Goal: Find specific page/section: Find specific page/section

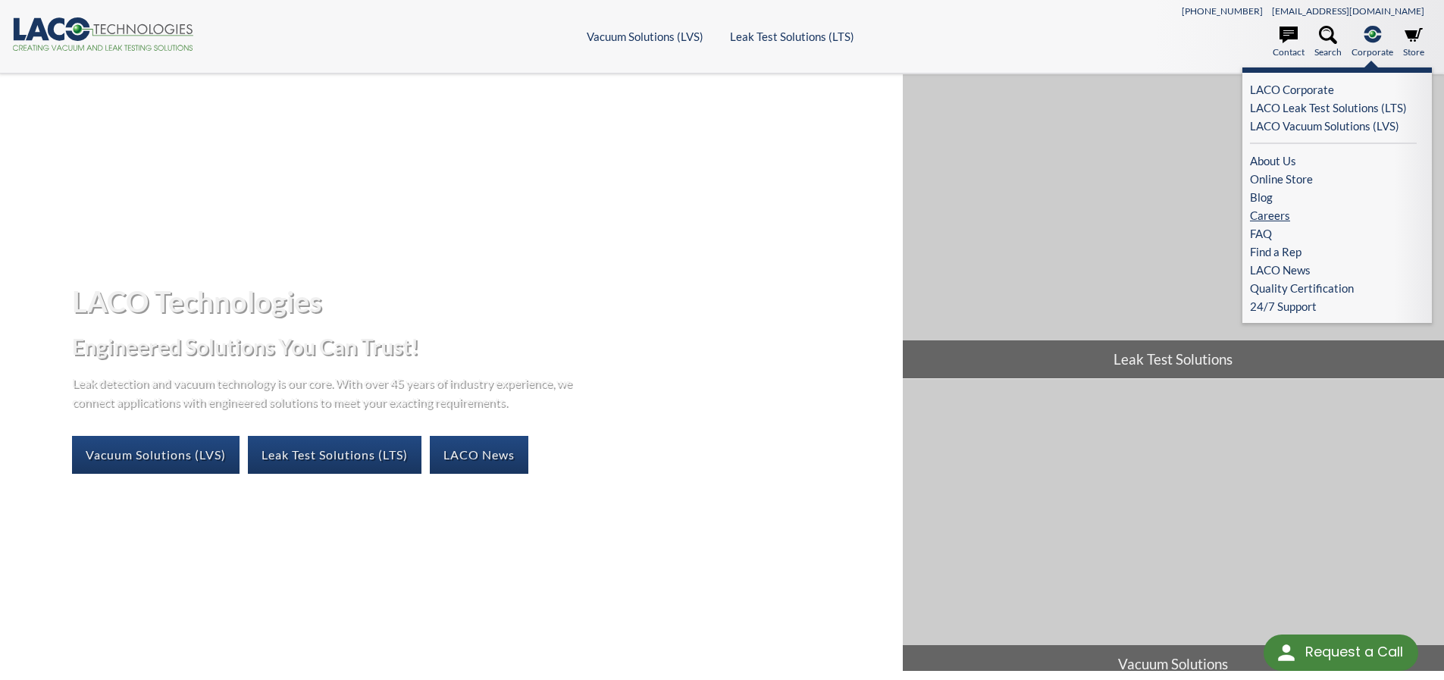
click at [1278, 217] on link "Careers" at bounding box center [1333, 215] width 167 height 18
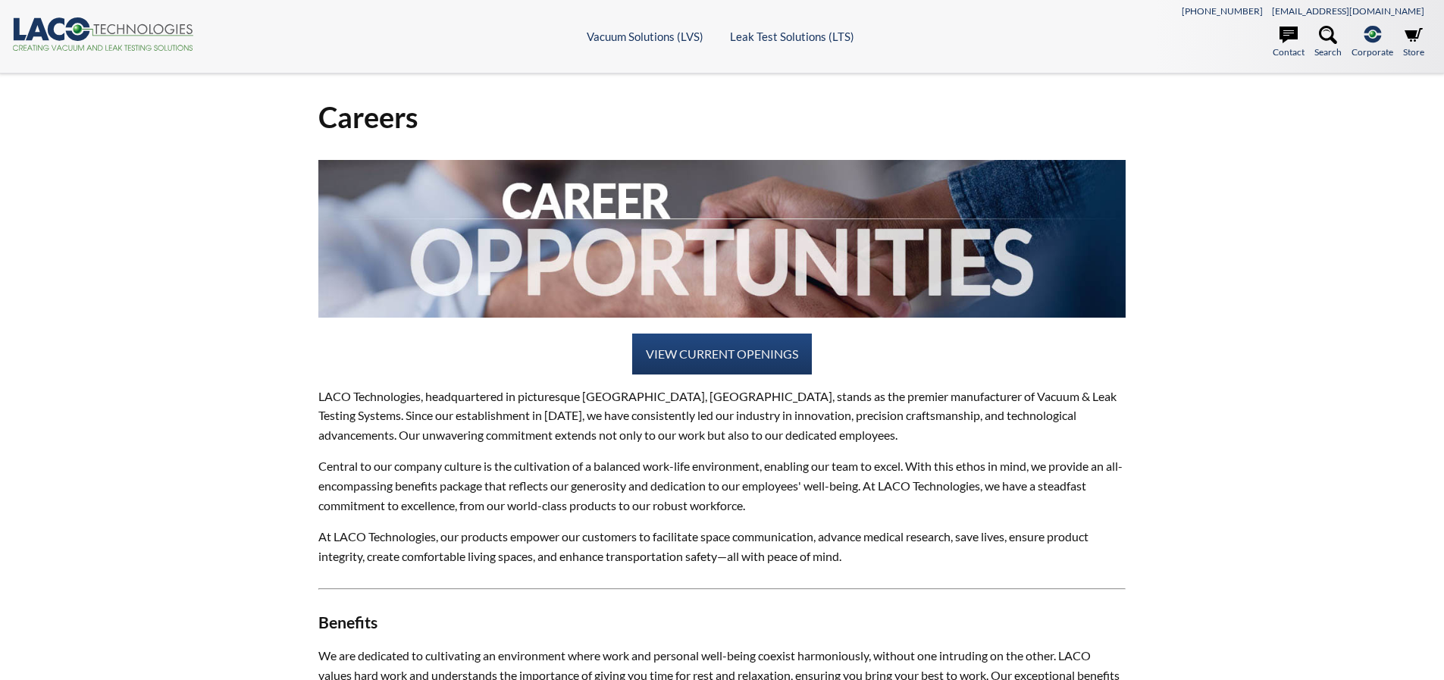
select select "Language Translate Widget"
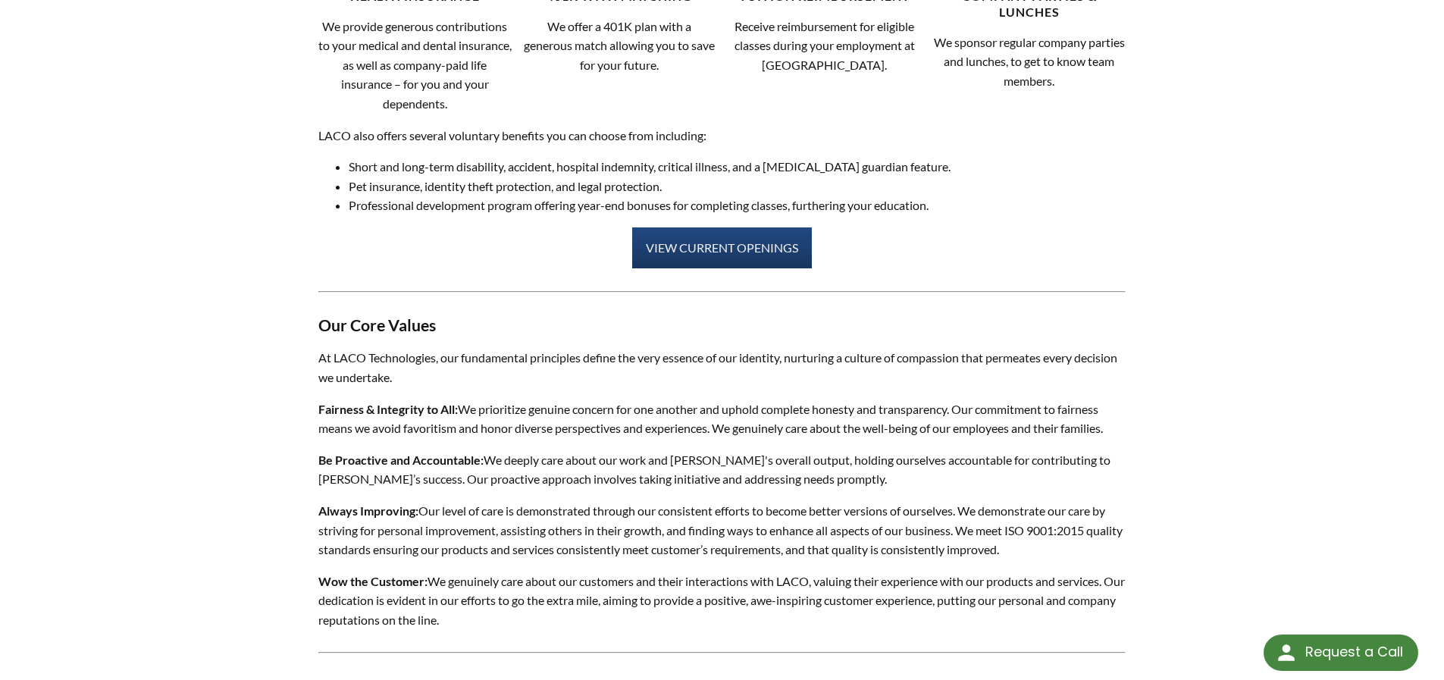
scroll to position [985, 0]
click at [686, 252] on link "VIEW CURRENT OPENINGS" at bounding box center [722, 249] width 180 height 41
